Goal: Book appointment/travel/reservation

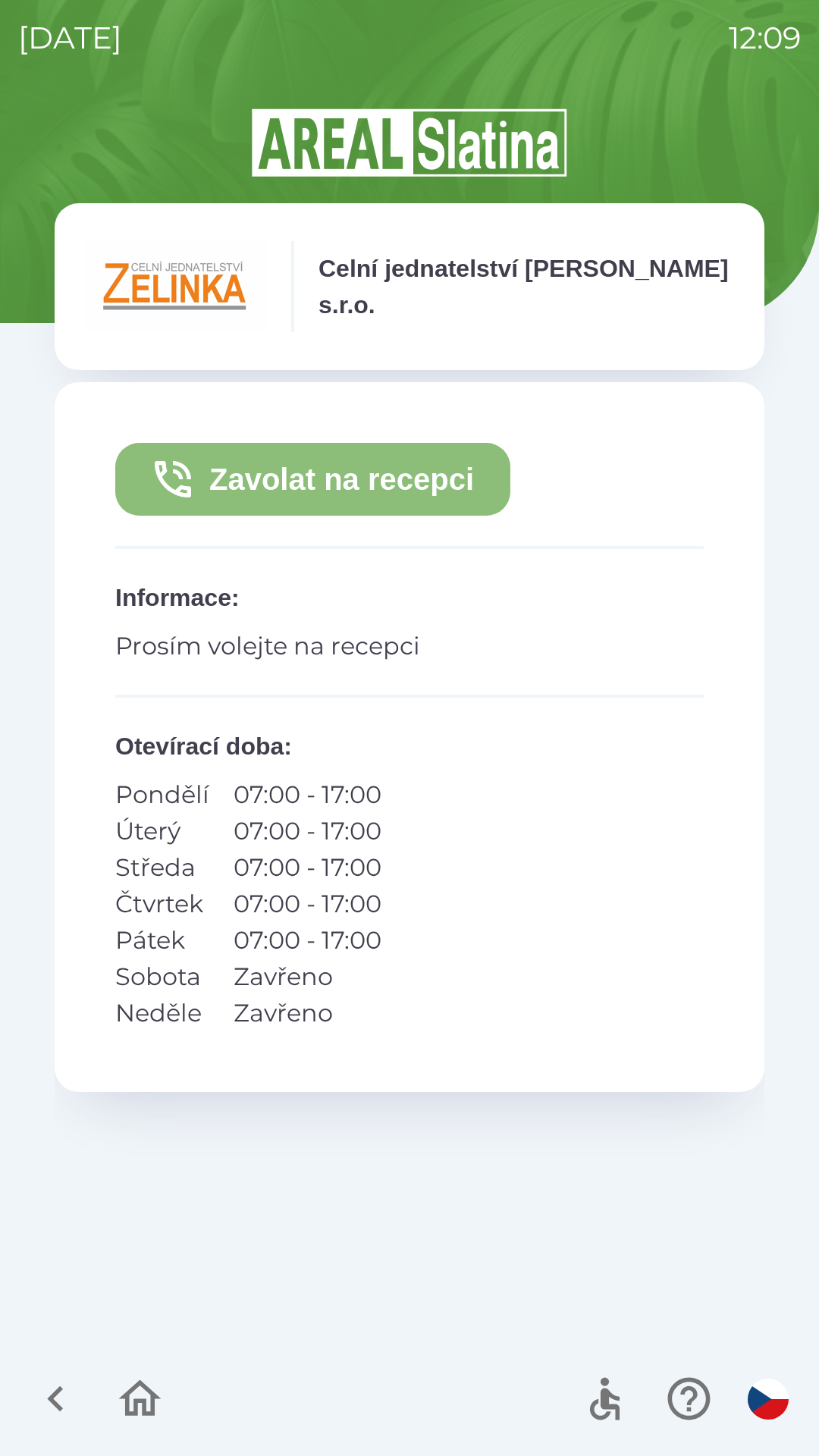
click at [414, 467] on button "Zavolat na recepci" at bounding box center [312, 479] width 395 height 73
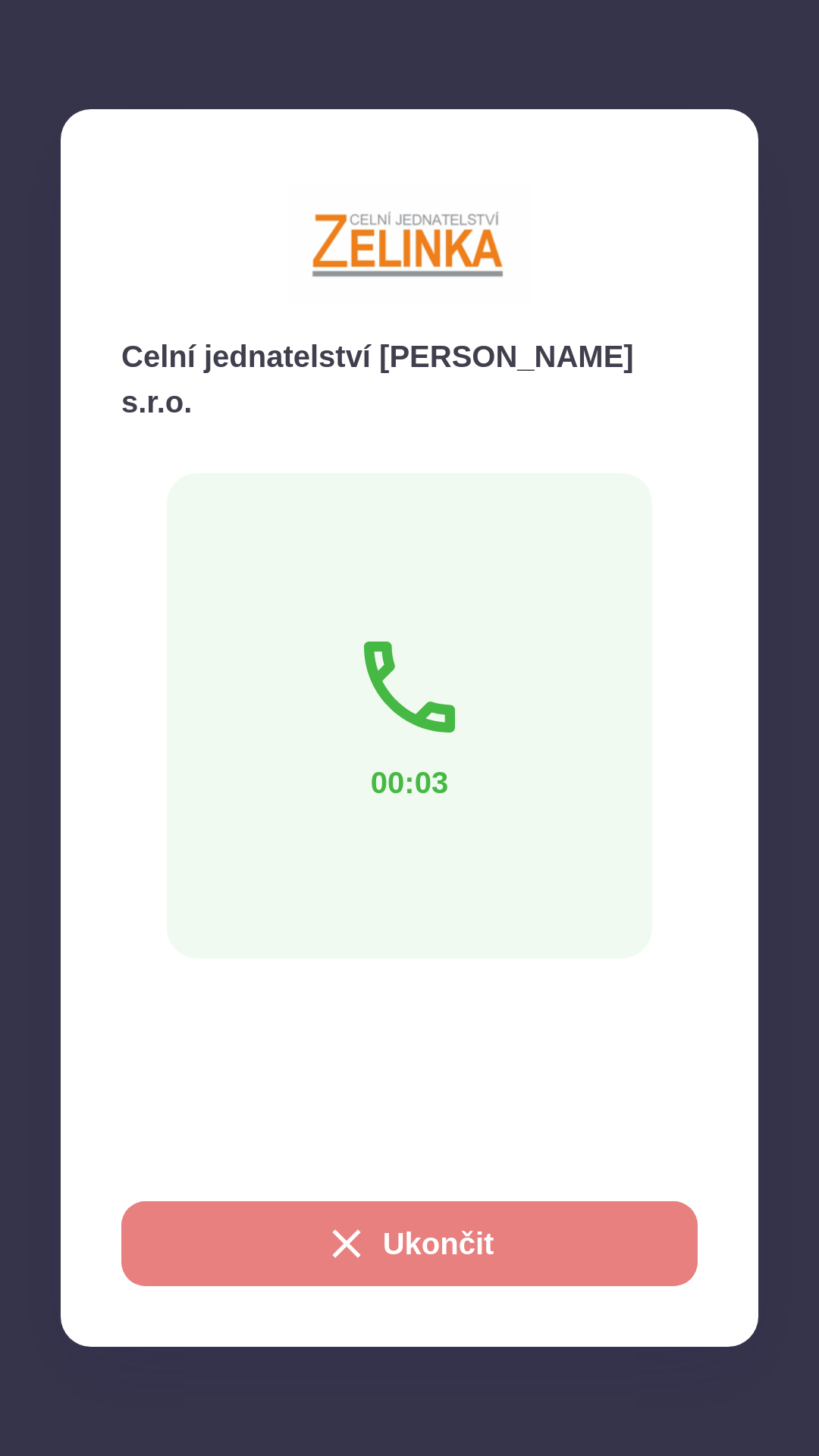
click at [442, 1220] on button "Ukončit" at bounding box center [410, 1244] width 577 height 85
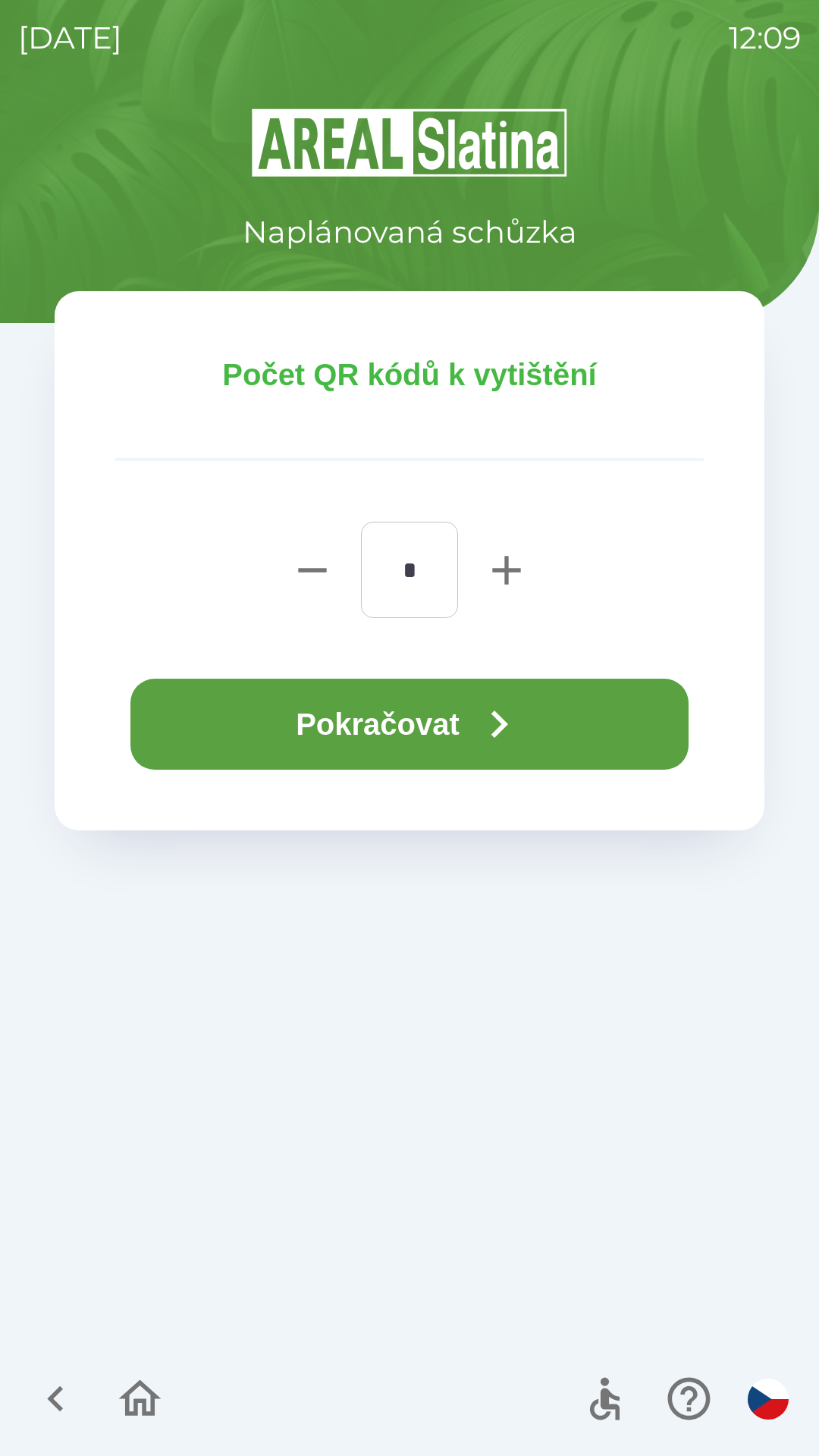
click at [457, 742] on button "Pokračovat" at bounding box center [409, 724] width 558 height 91
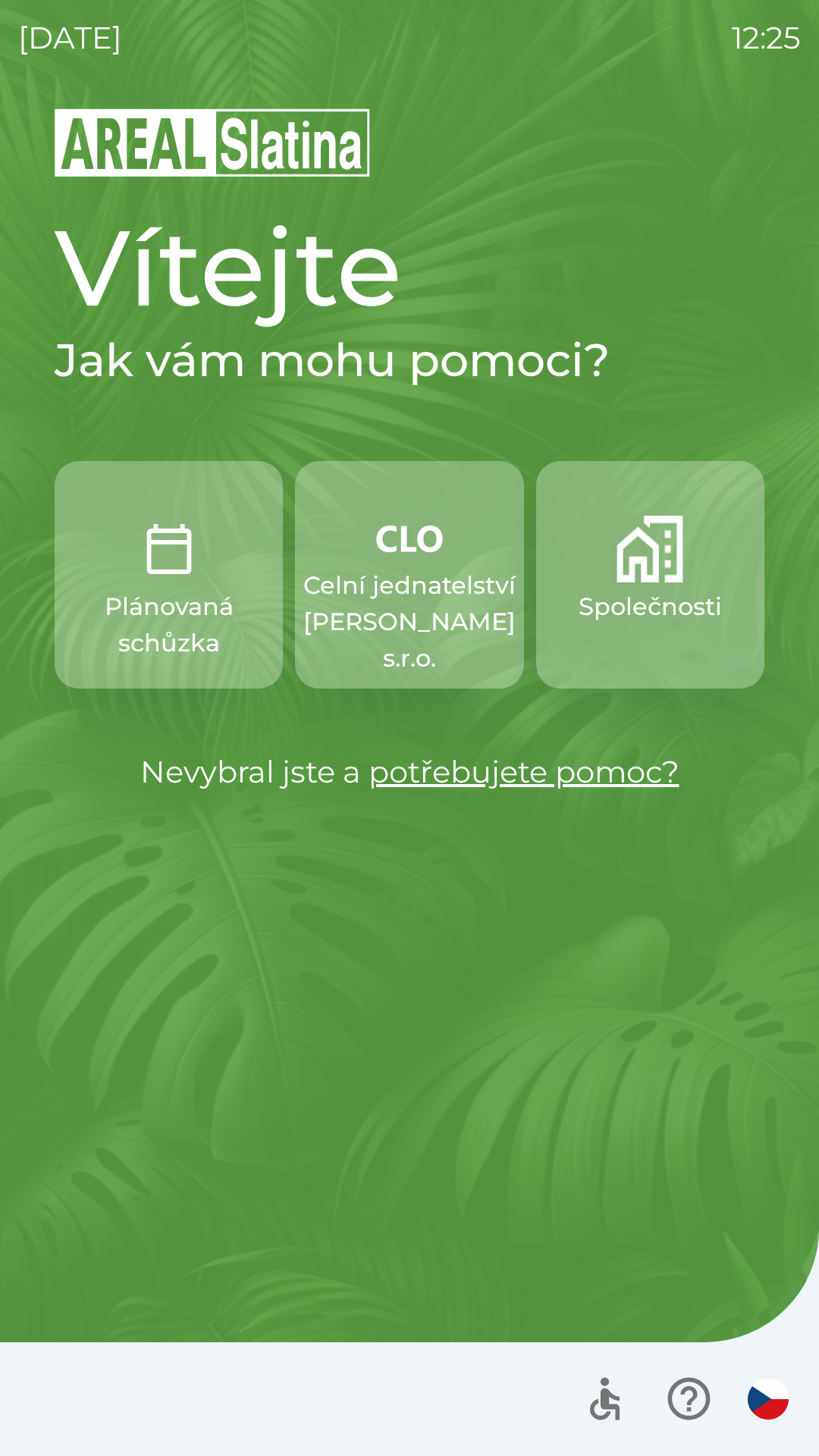
click at [401, 630] on p "Celní jednatelství [PERSON_NAME] s.r.o." at bounding box center [409, 622] width 212 height 109
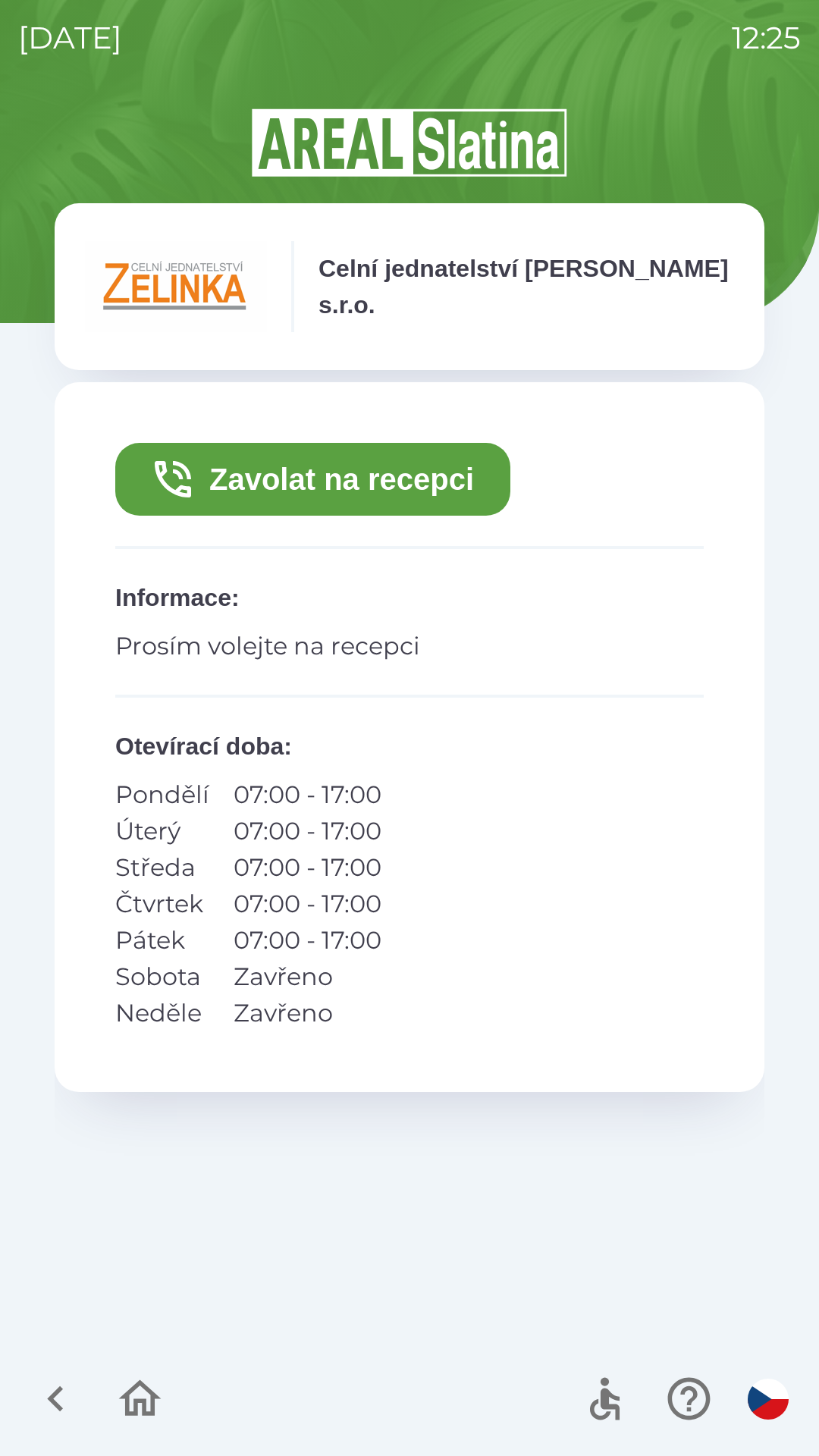
click at [217, 477] on button "Zavolat na recepci" at bounding box center [312, 479] width 395 height 73
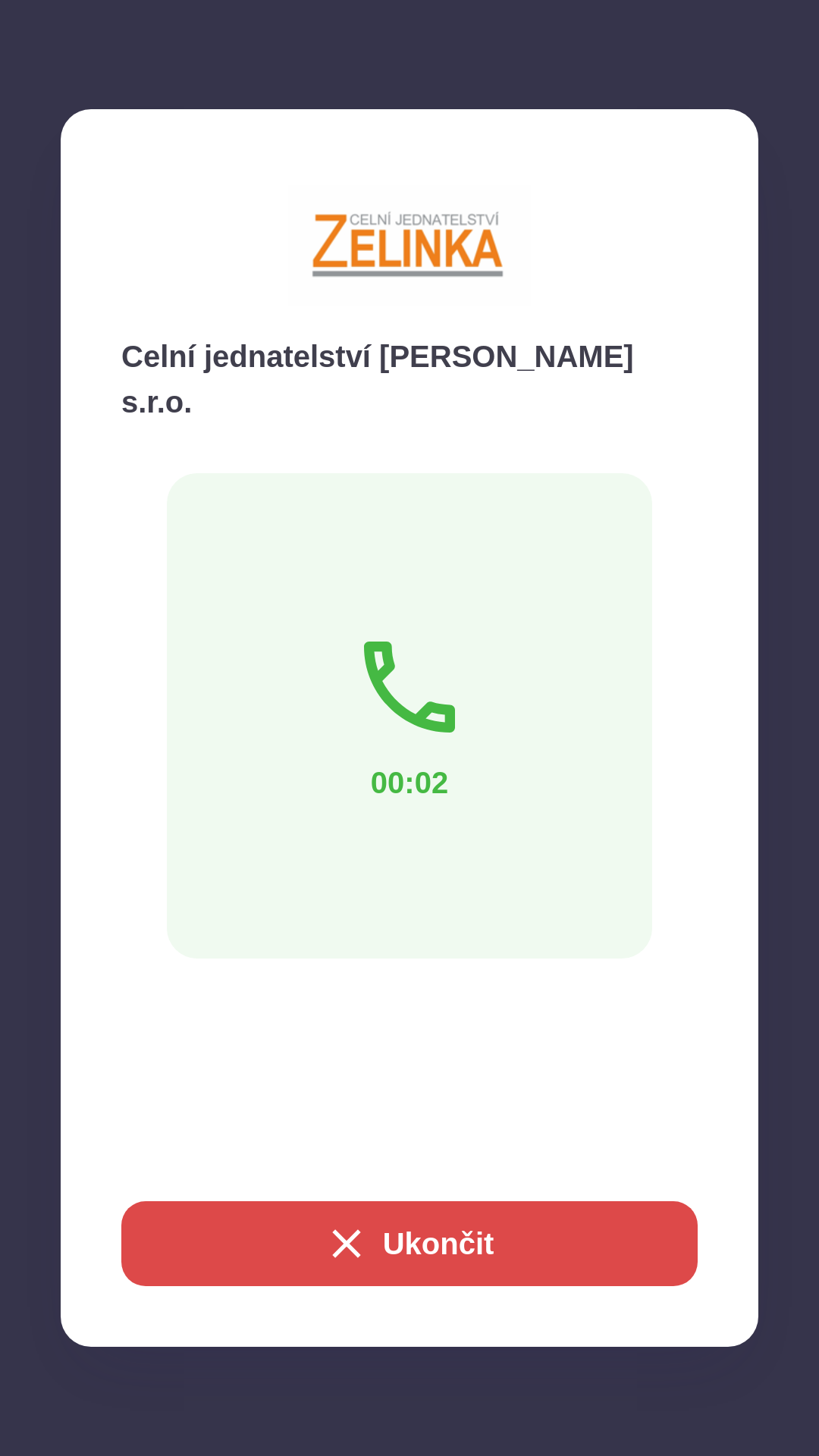
click at [383, 1235] on button "Ukončit" at bounding box center [410, 1244] width 577 height 85
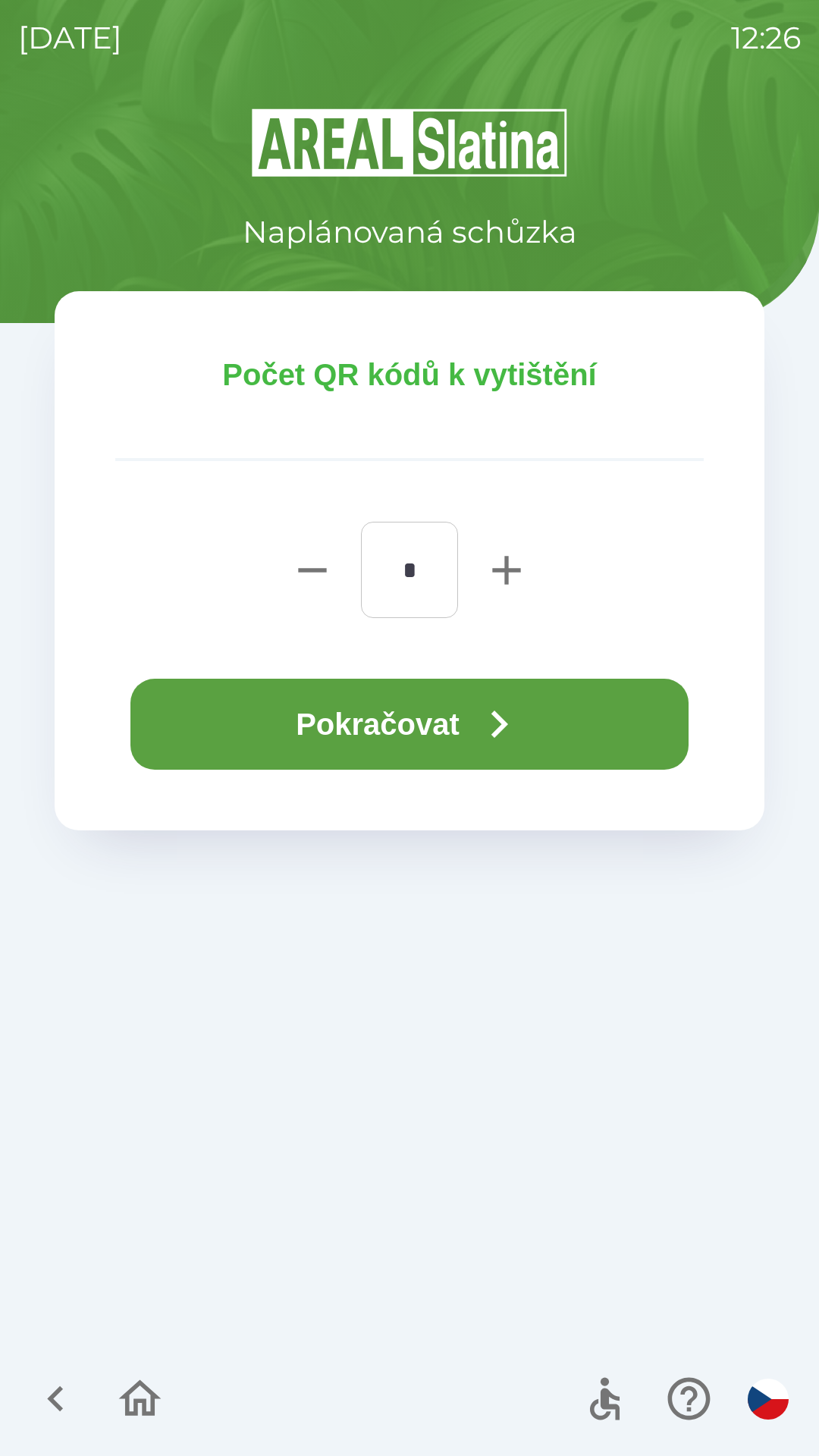
click at [510, 728] on icon "button" at bounding box center [499, 724] width 55 height 55
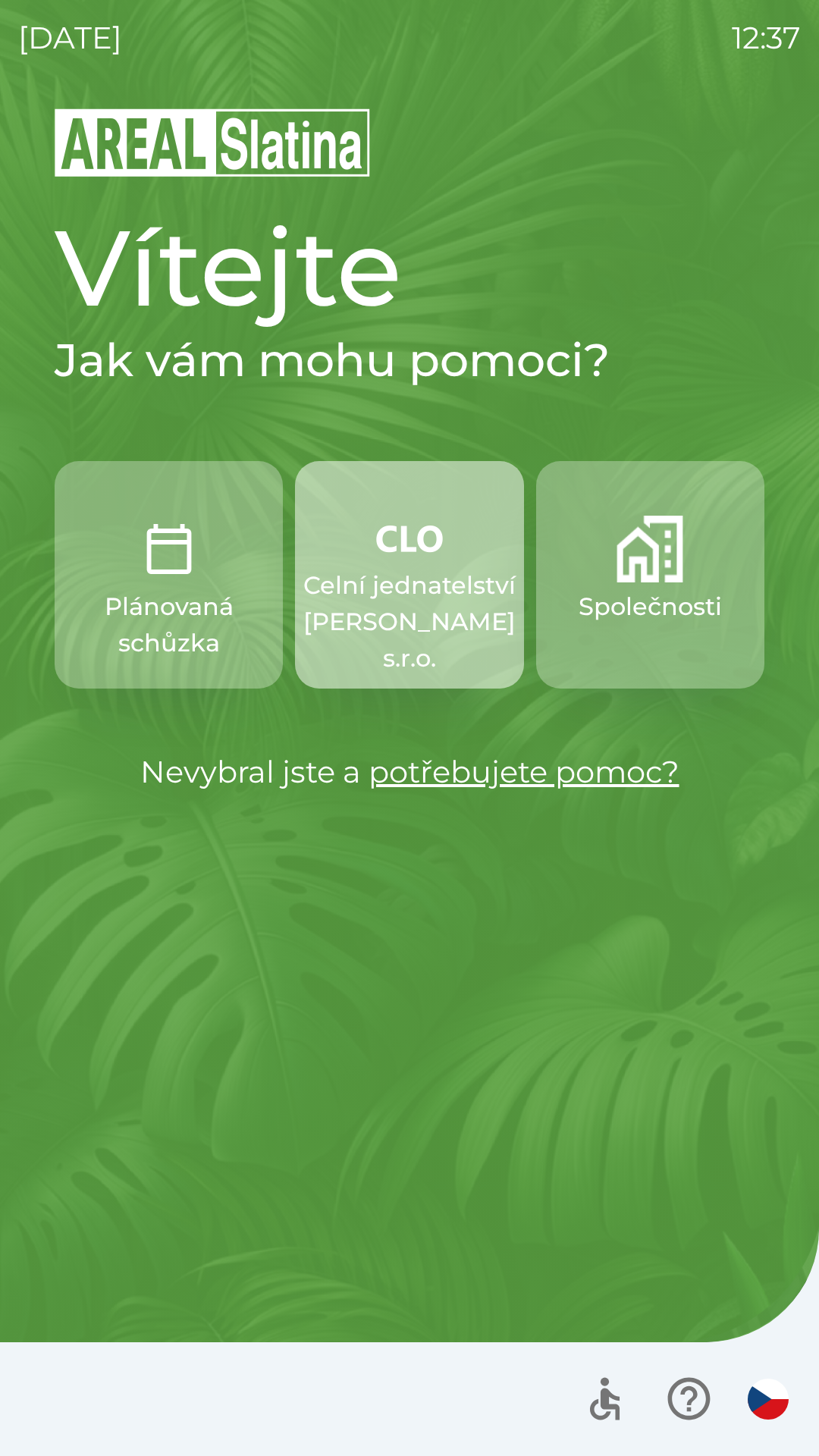
click at [416, 592] on p "Celní jednatelství [PERSON_NAME] s.r.o." at bounding box center [409, 622] width 212 height 109
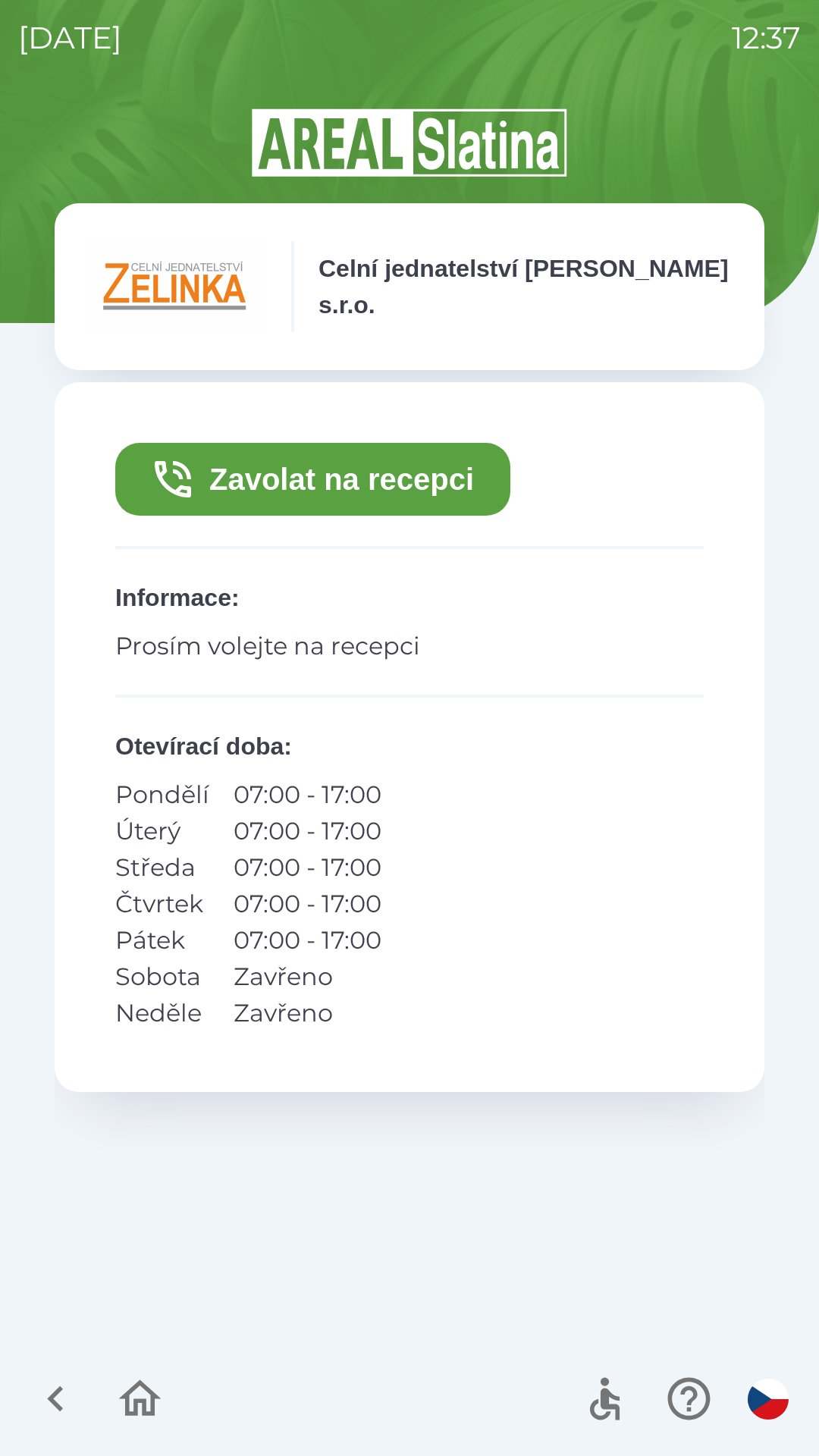
click at [200, 481] on button "Zavolat na recepci" at bounding box center [312, 479] width 395 height 73
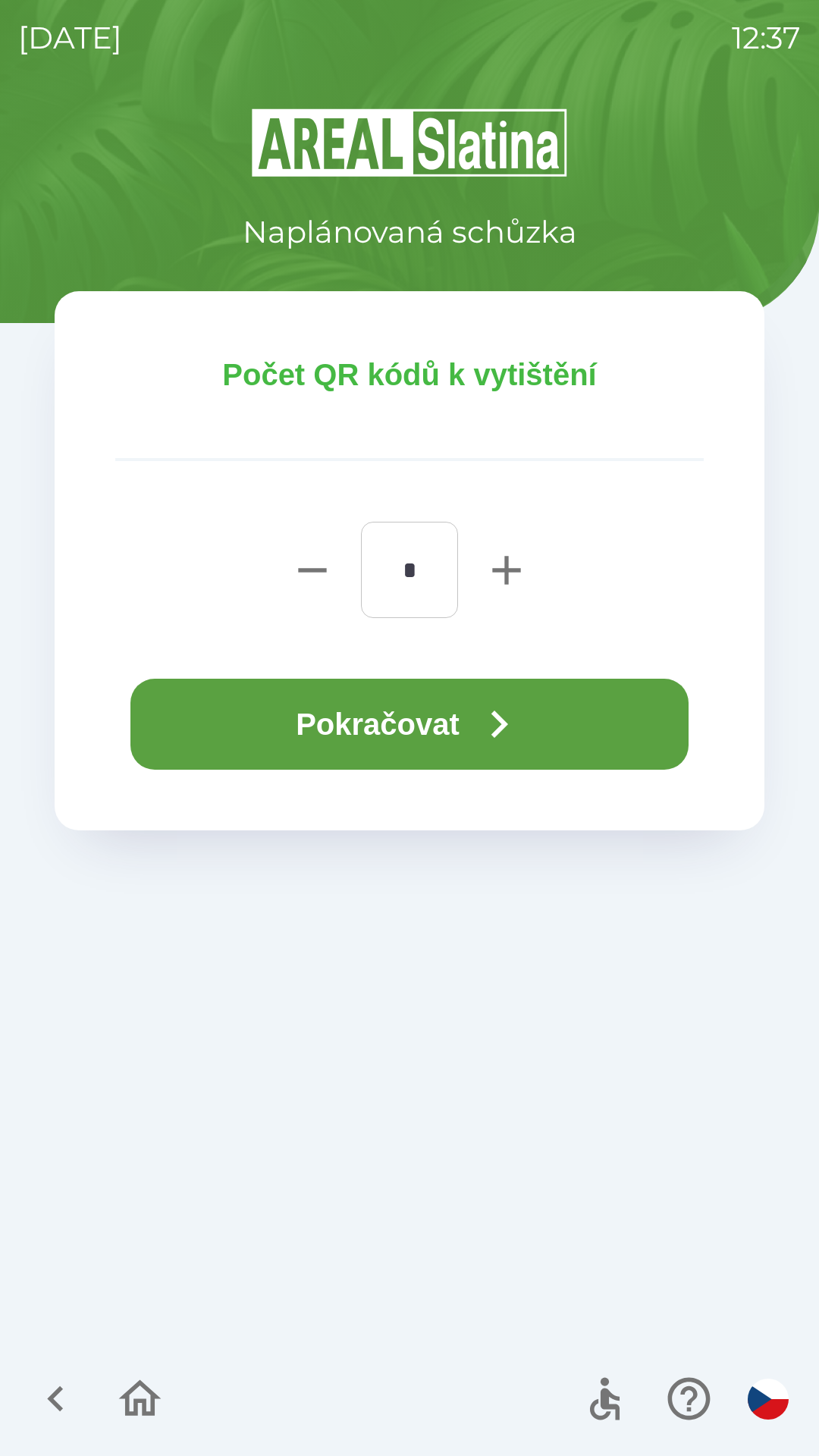
click at [503, 569] on icon "button" at bounding box center [506, 570] width 28 height 28
type input "*"
click at [448, 728] on button "Pokračovat" at bounding box center [409, 724] width 558 height 91
